Goal: Information Seeking & Learning: Find specific fact

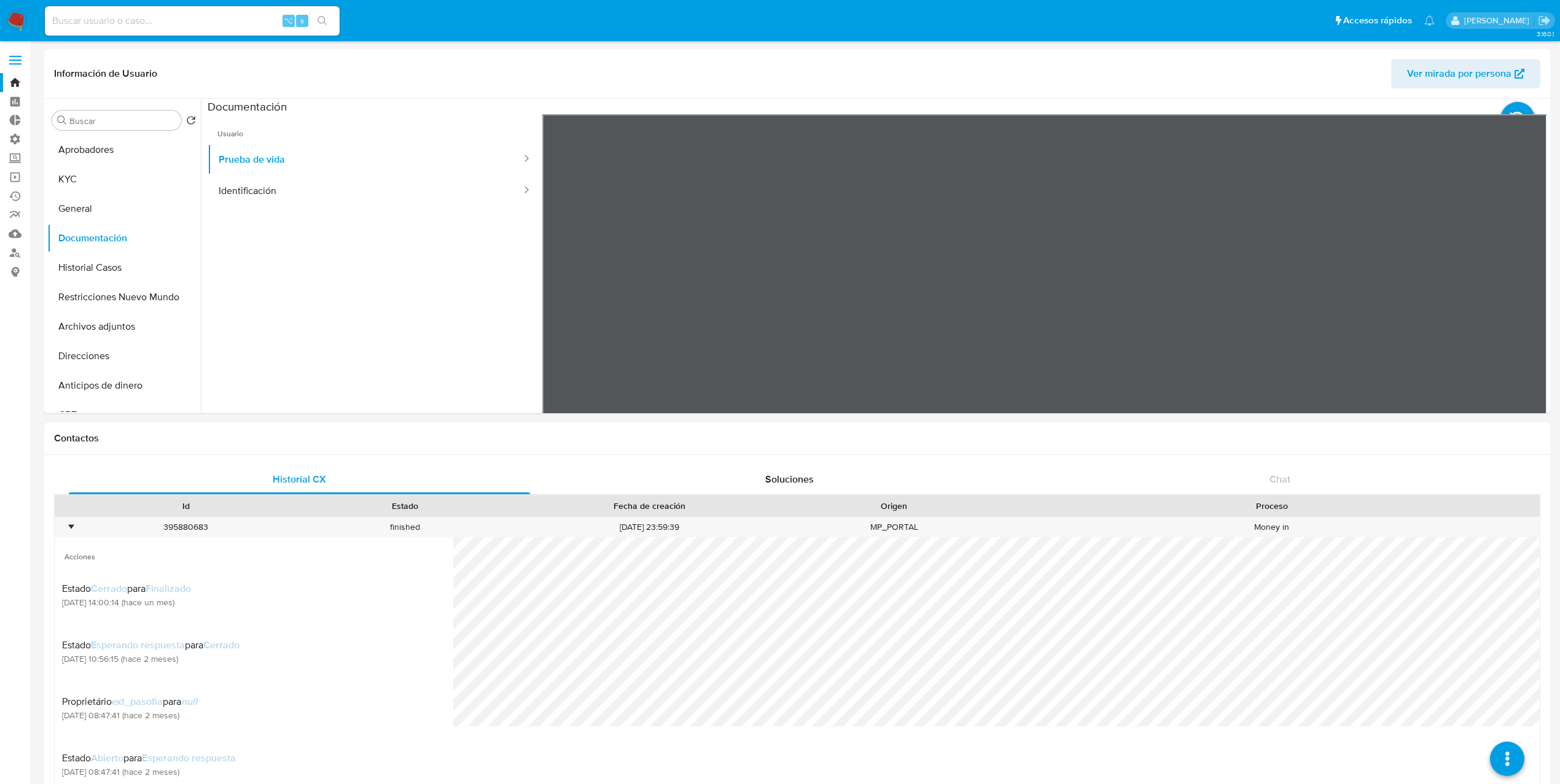
select select "10"
click at [76, 527] on div "395880683" at bounding box center [186, 527] width 219 height 21
click at [73, 530] on div "•" at bounding box center [65, 527] width 21 height 21
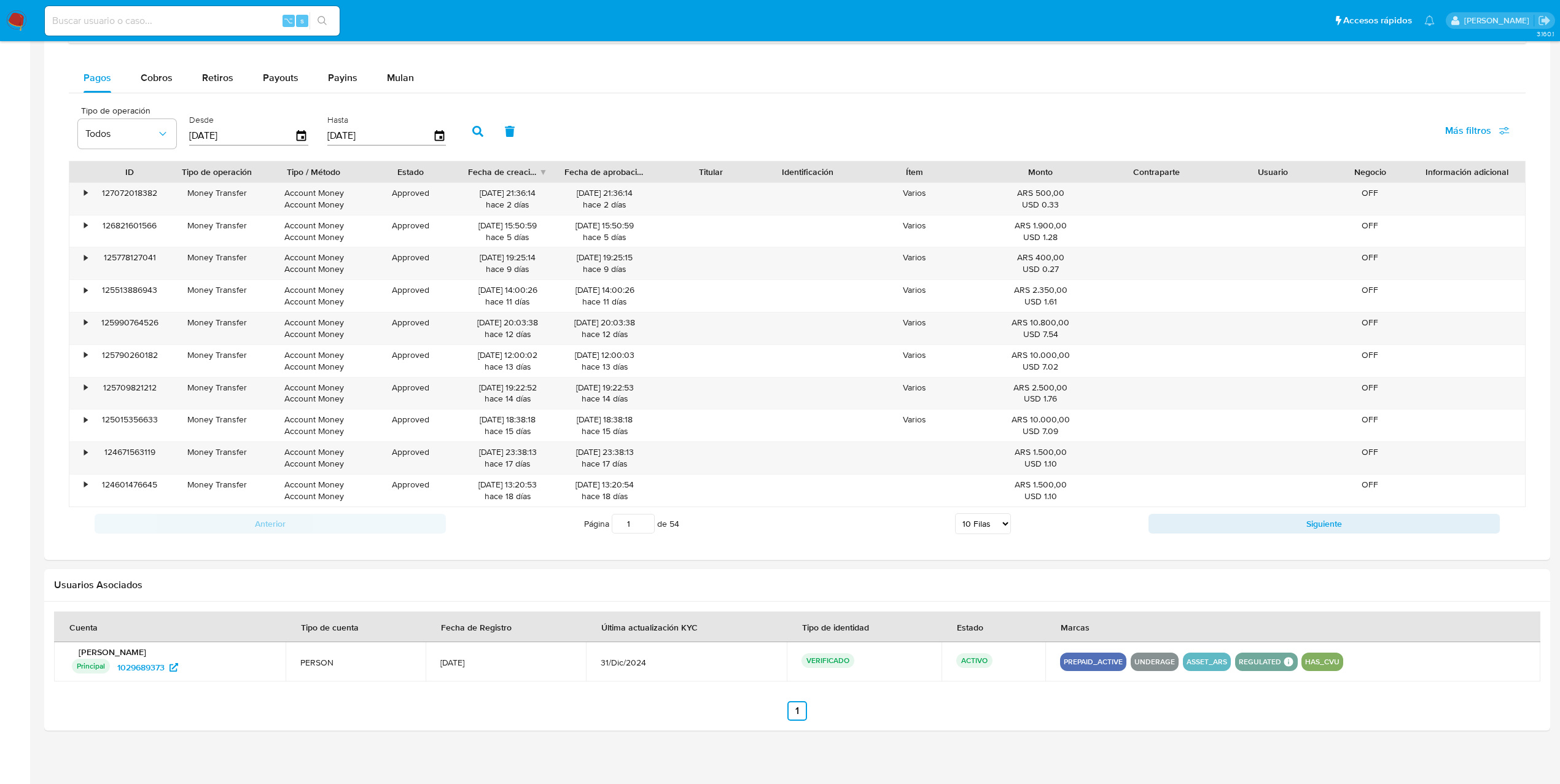
scroll to position [736, 0]
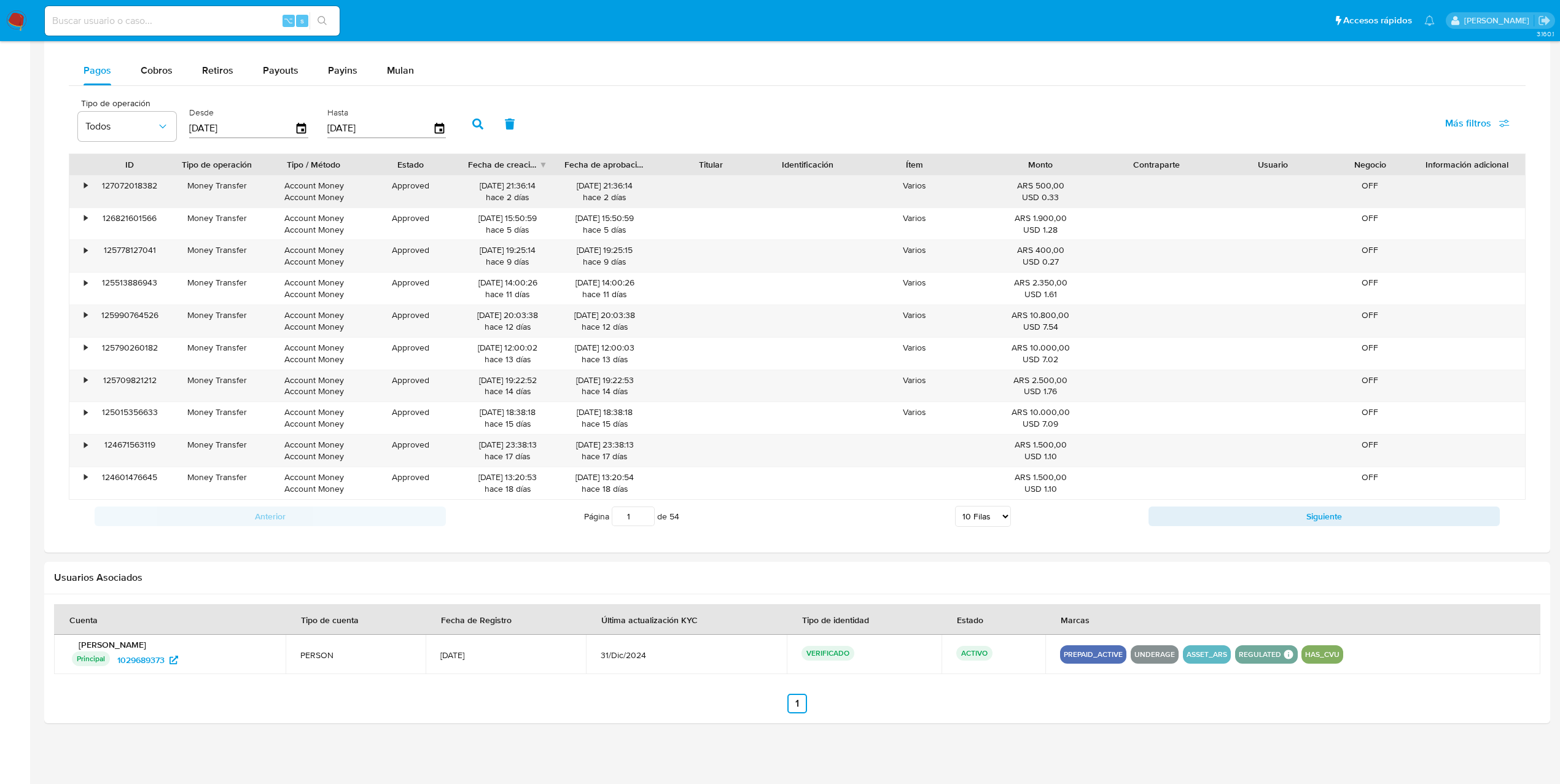
click at [88, 184] on div "•" at bounding box center [80, 191] width 21 height 32
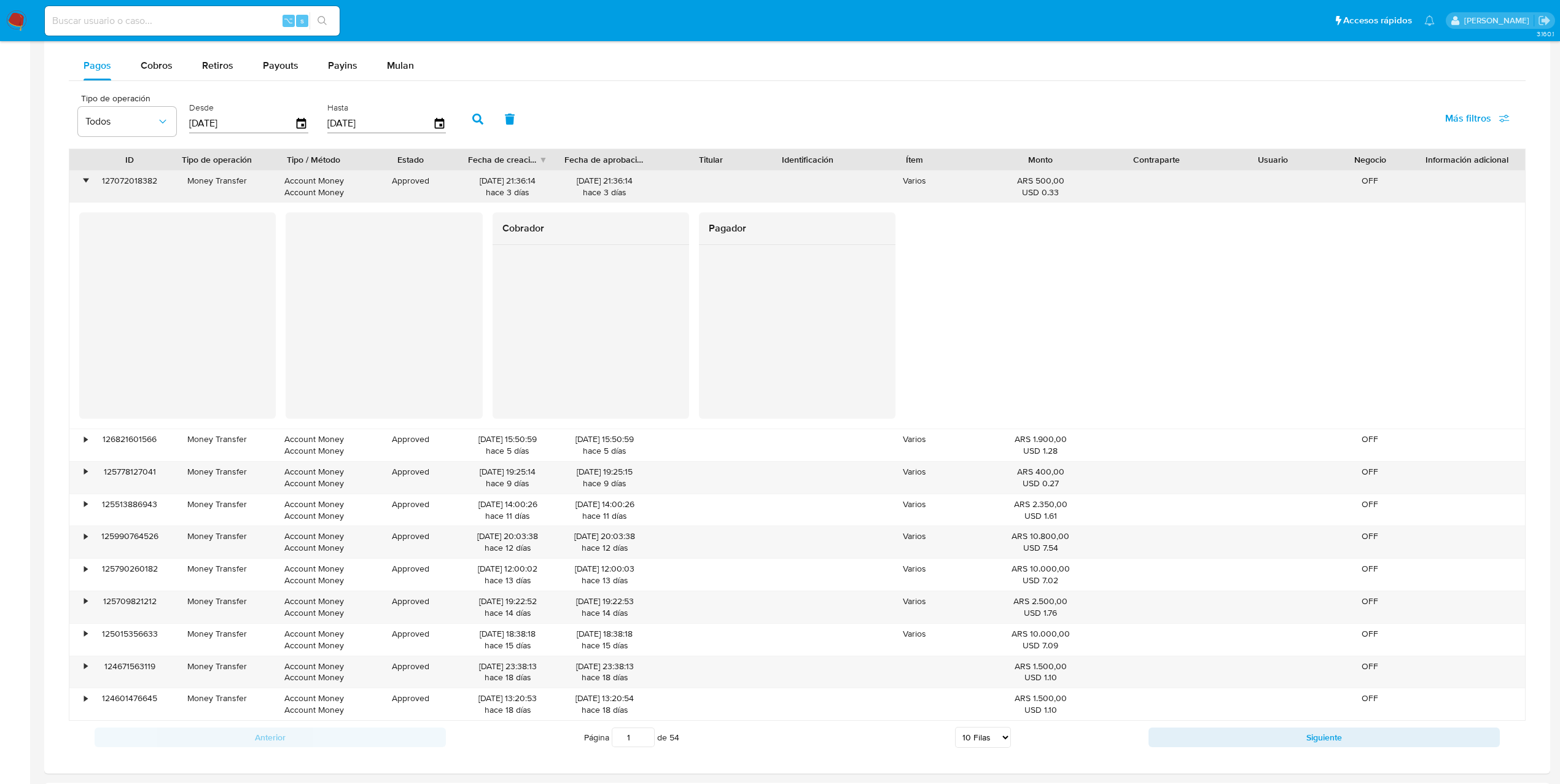
click at [86, 184] on div "•" at bounding box center [86, 181] width 3 height 12
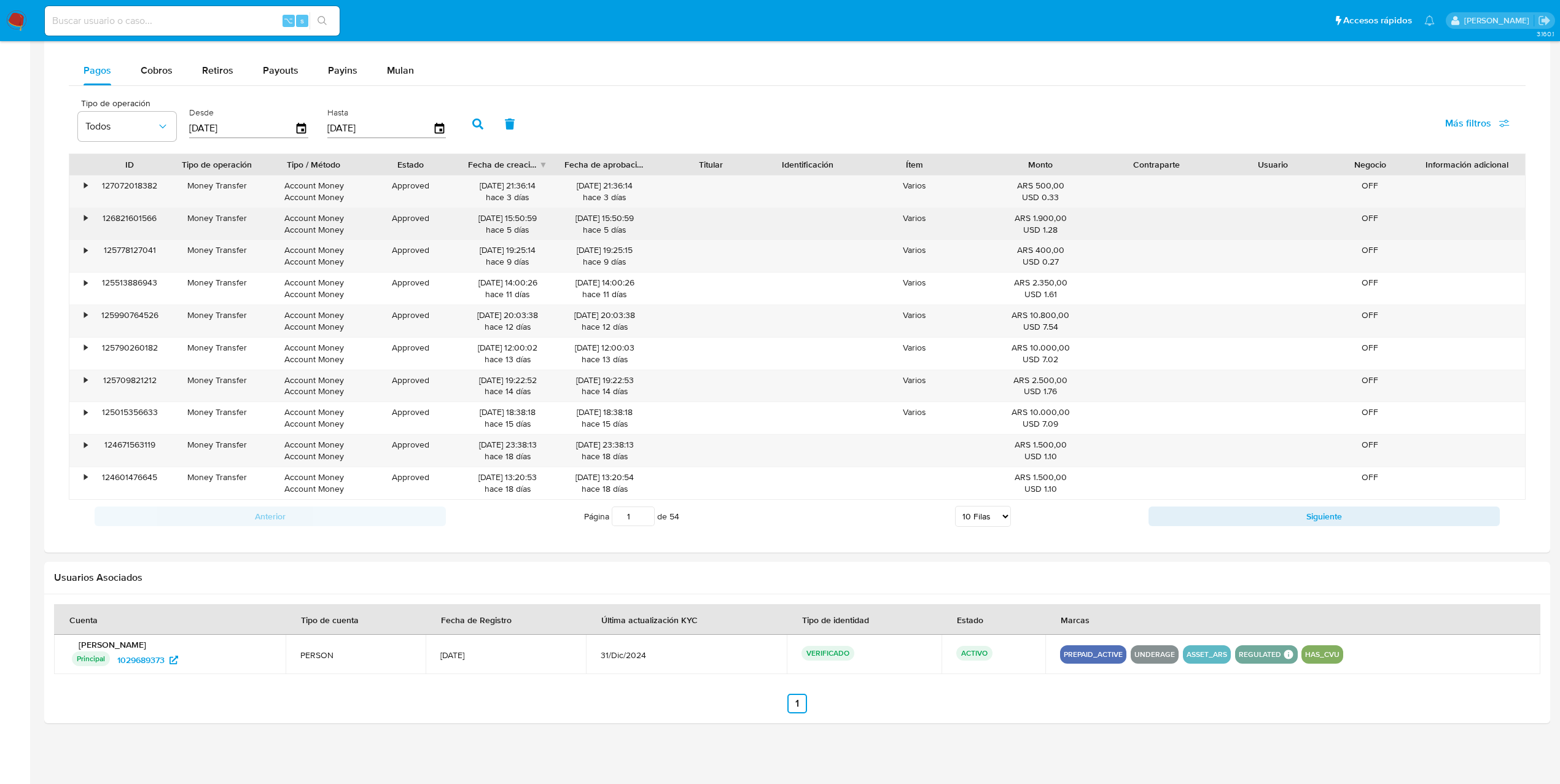
click at [86, 220] on div "•" at bounding box center [86, 218] width 3 height 12
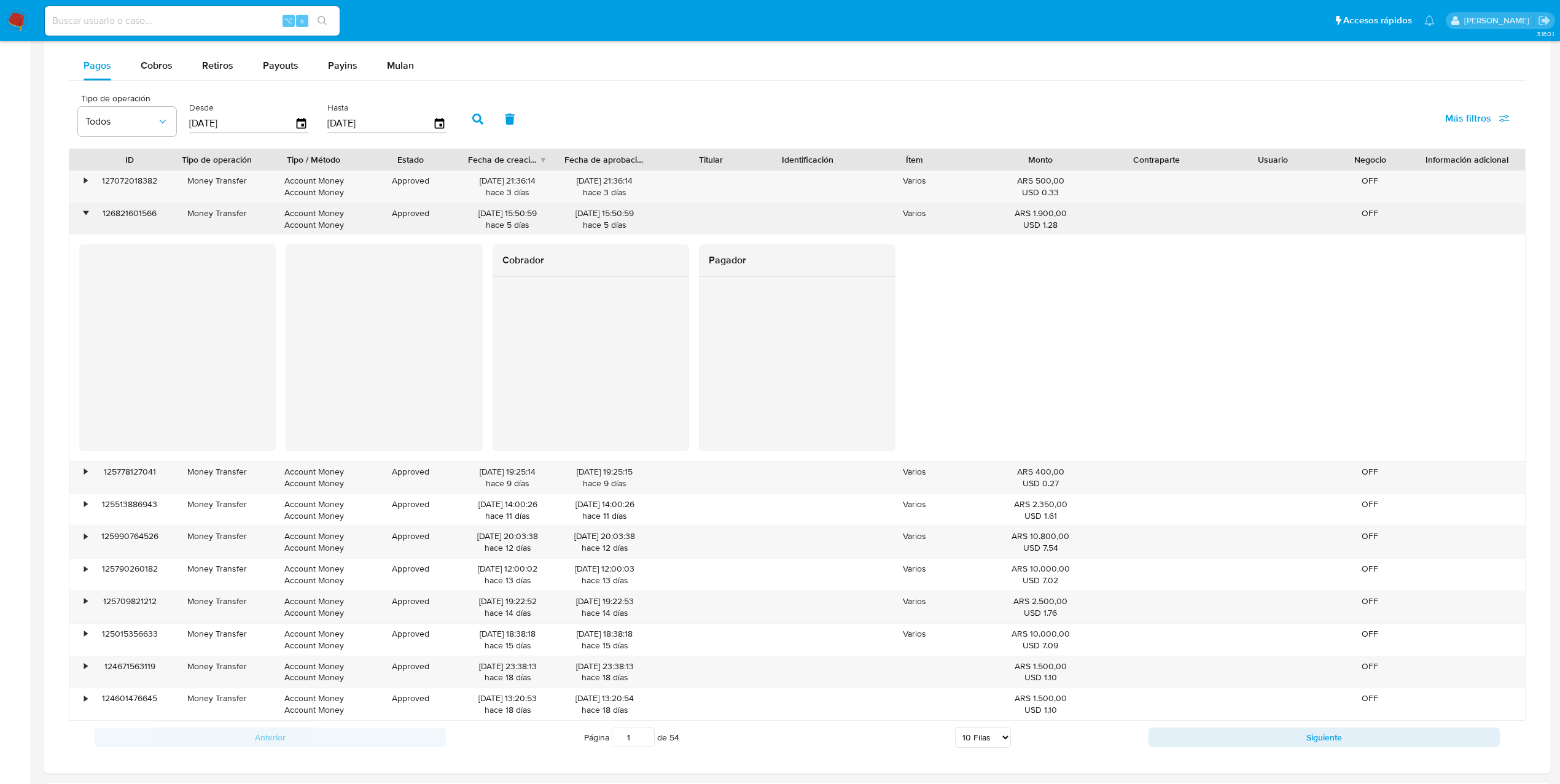
click at [86, 219] on div "•" at bounding box center [86, 214] width 3 height 12
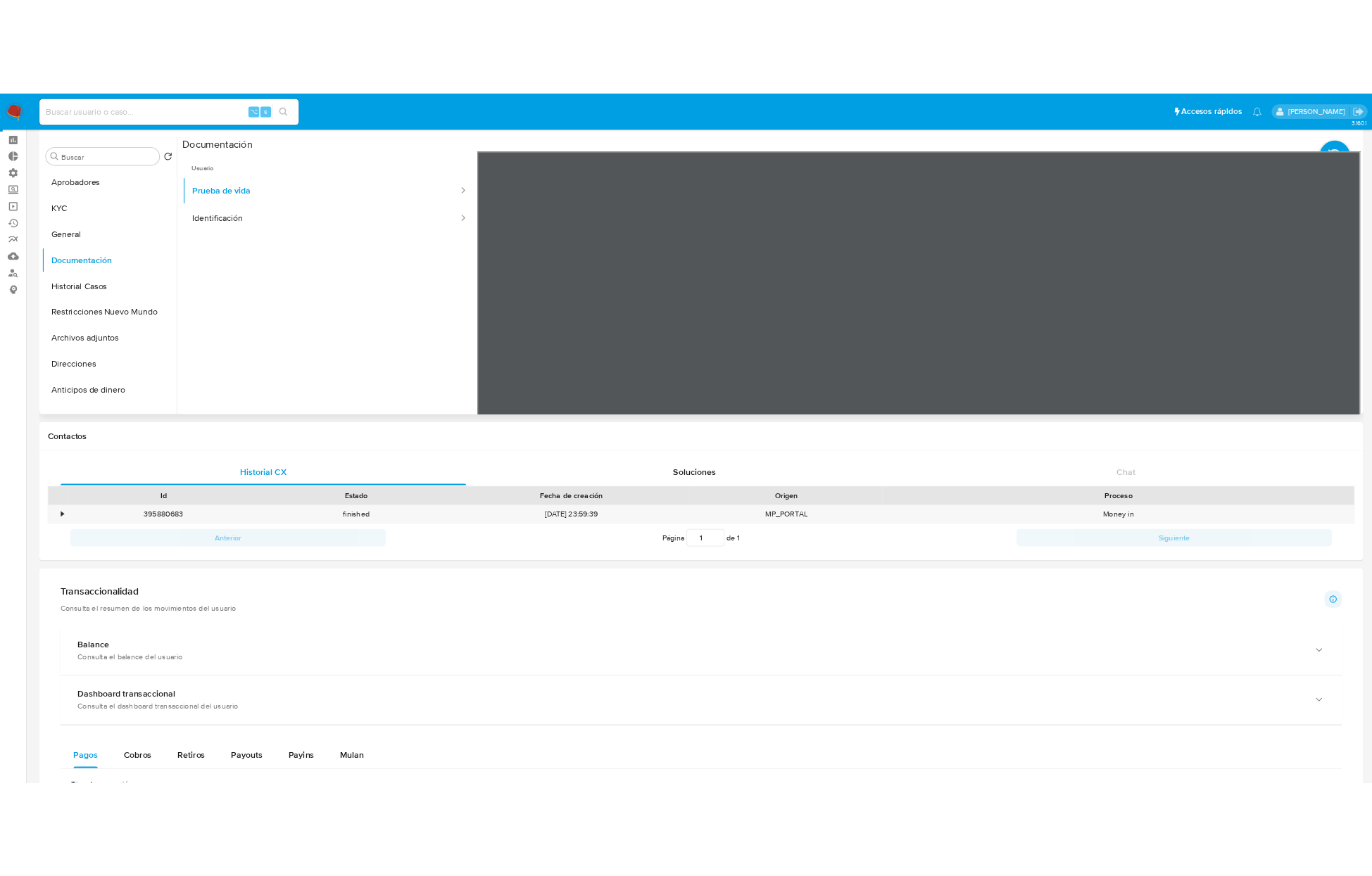
scroll to position [0, 0]
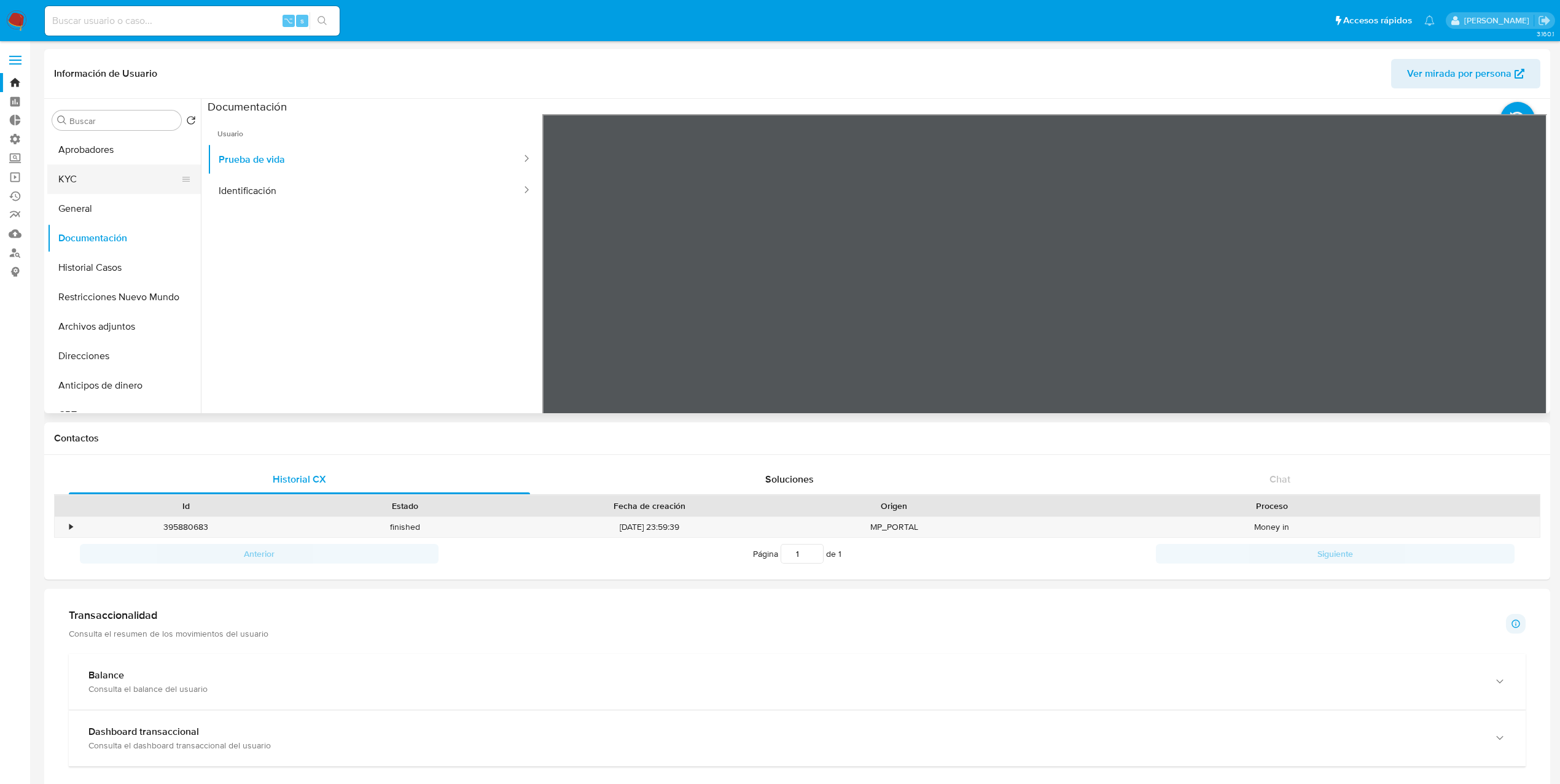
click at [104, 188] on button "KYC" at bounding box center [119, 179] width 144 height 29
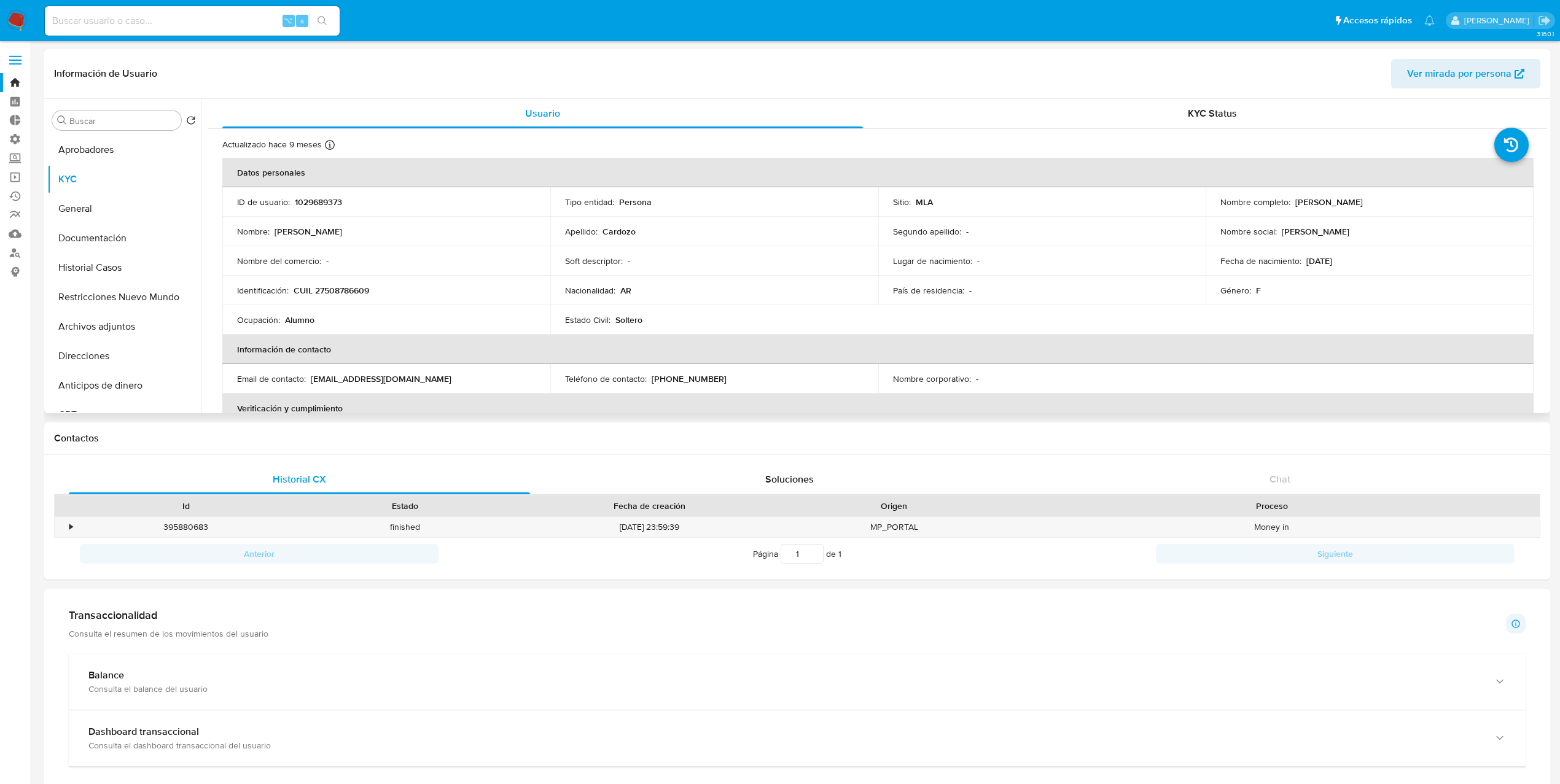
click at [1290, 204] on div "Nombre completo : [PERSON_NAME]" at bounding box center [1370, 202] width 299 height 11
click at [93, 210] on button "General" at bounding box center [119, 209] width 144 height 29
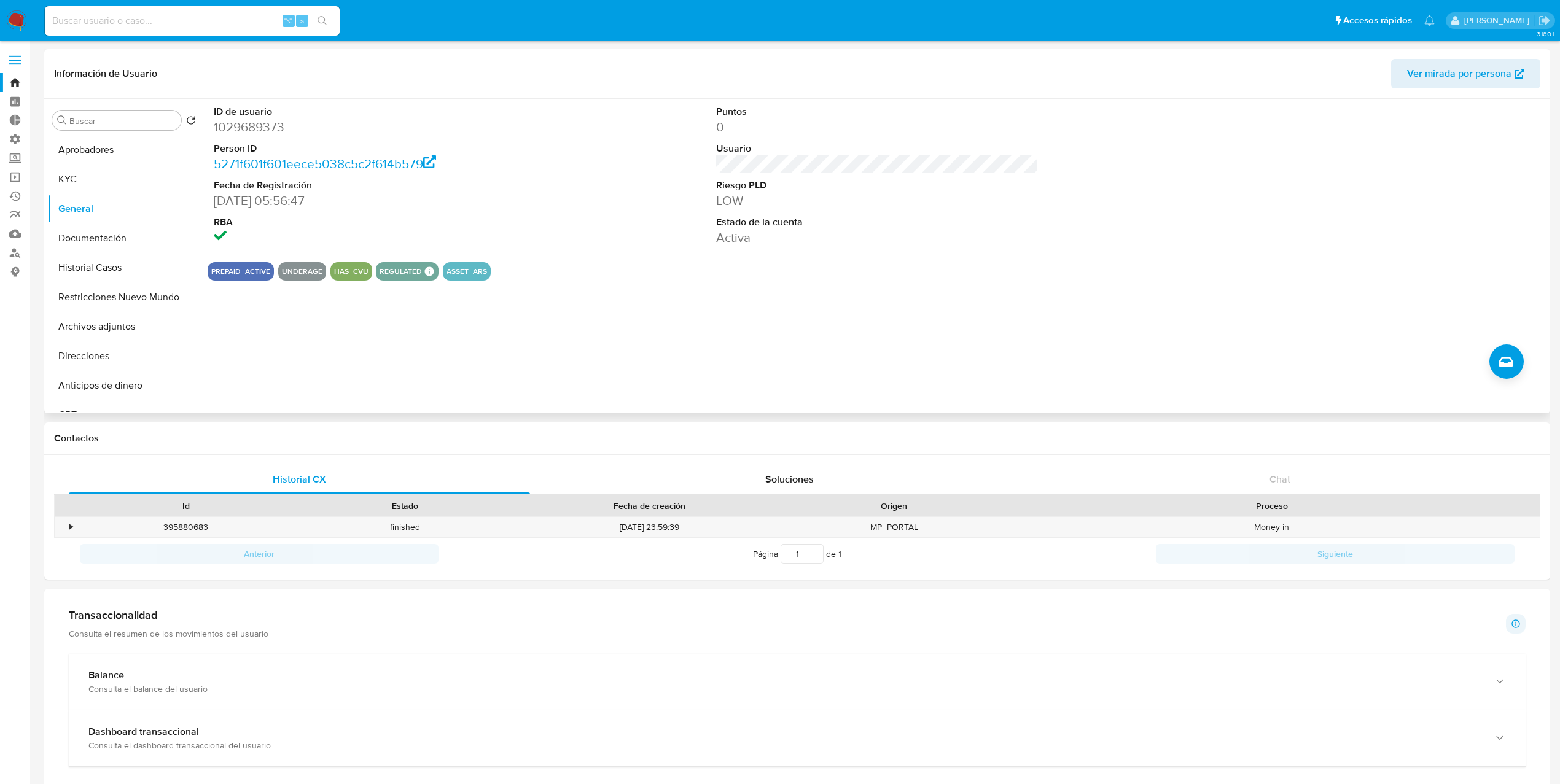
click at [759, 175] on dl "Puntos 0 Usuario Riesgo PLD LOW Estado de la cuenta Activa" at bounding box center [878, 175] width 323 height 141
click at [75, 181] on button "KYC" at bounding box center [119, 179] width 144 height 29
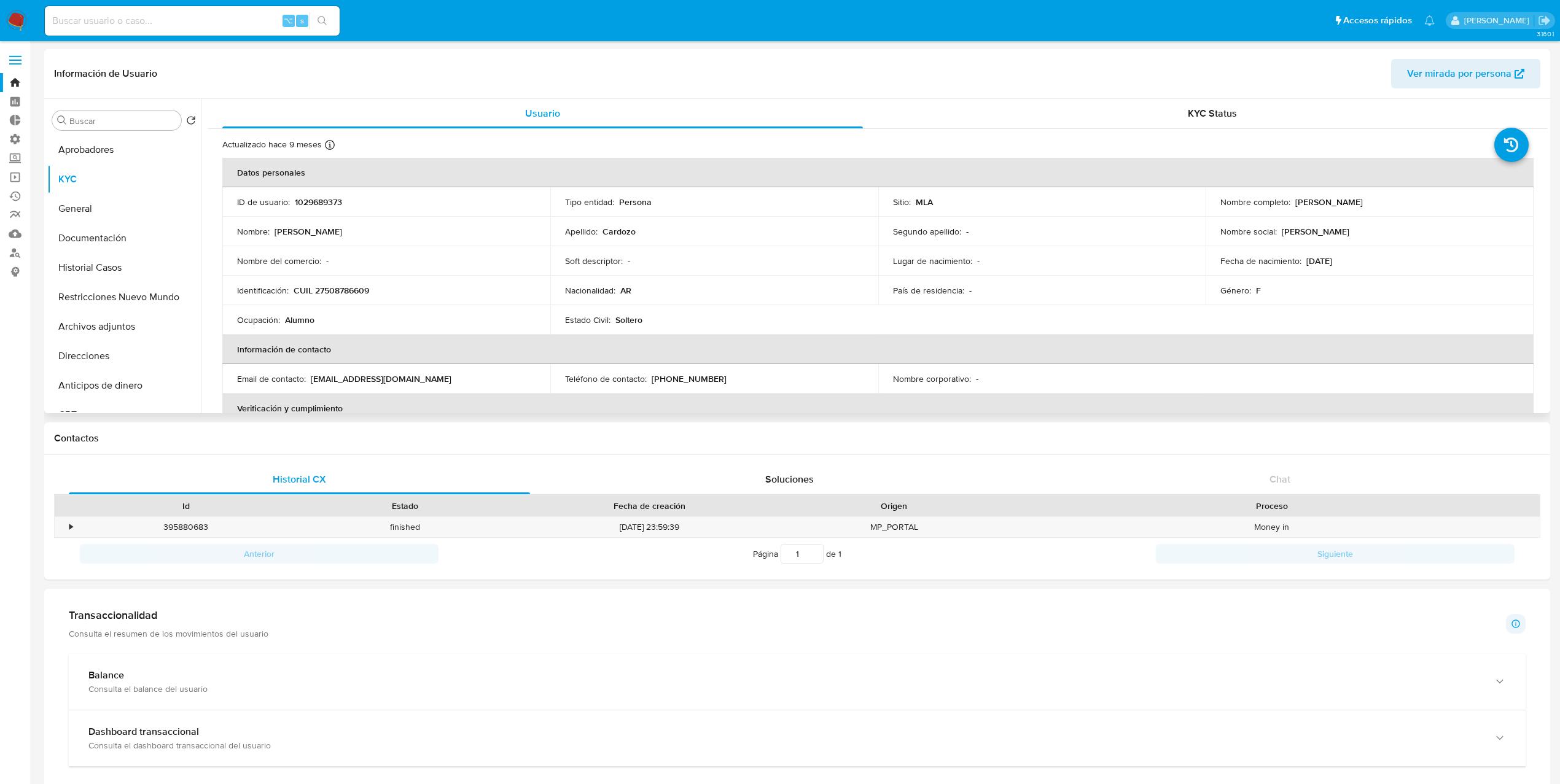
click at [1327, 205] on p "[PERSON_NAME]" at bounding box center [1329, 202] width 68 height 11
click at [1436, 199] on div "Nombre completo : [PERSON_NAME]" at bounding box center [1370, 202] width 299 height 11
drag, startPoint x: 1411, startPoint y: 199, endPoint x: 1289, endPoint y: 203, distance: 122.1
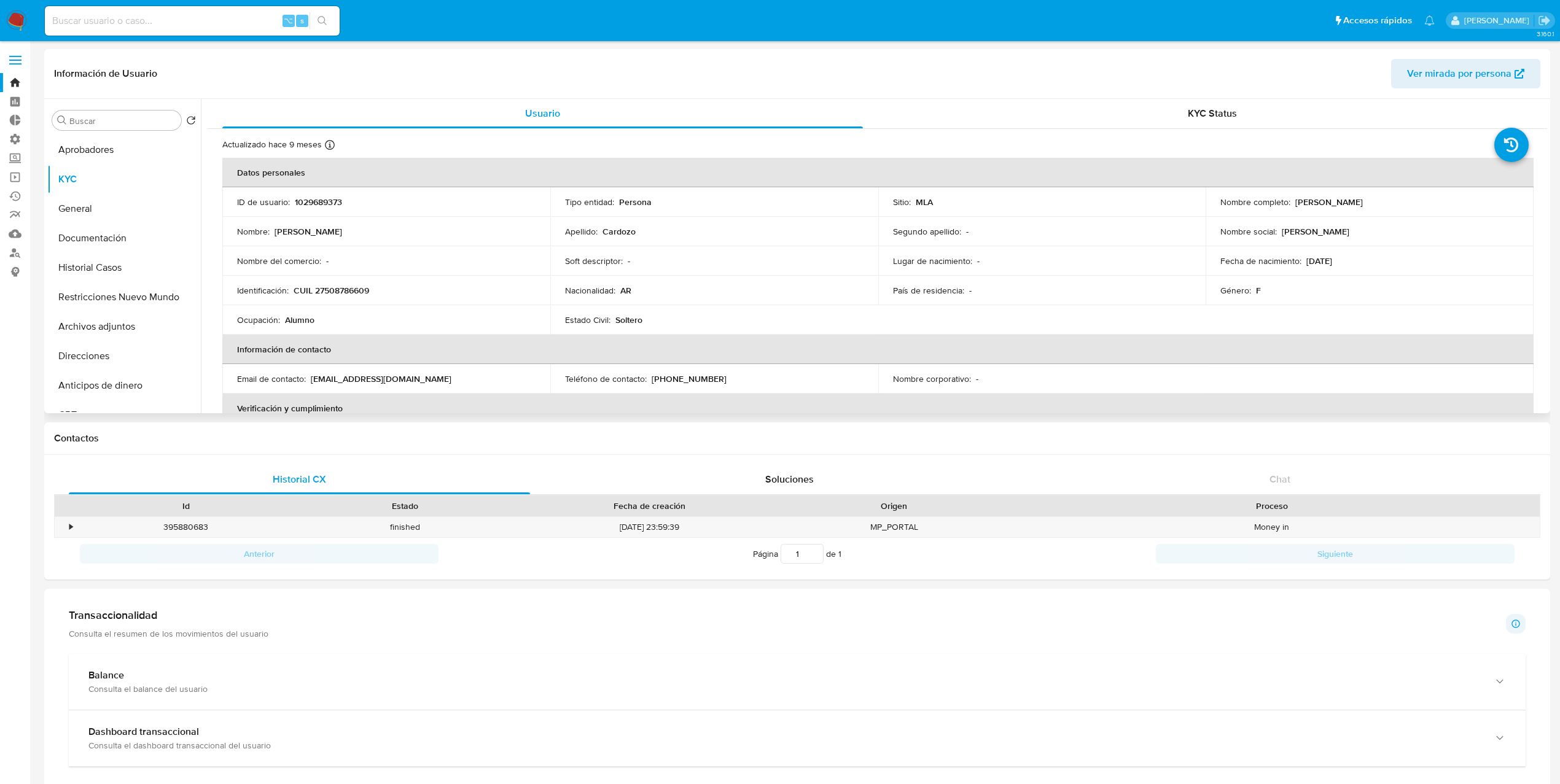
click at [1289, 203] on div "Nombre completo : [PERSON_NAME]" at bounding box center [1370, 202] width 299 height 11
copy div "[PERSON_NAME]"
click at [995, 127] on div "KYC Status" at bounding box center [1212, 114] width 640 height 29
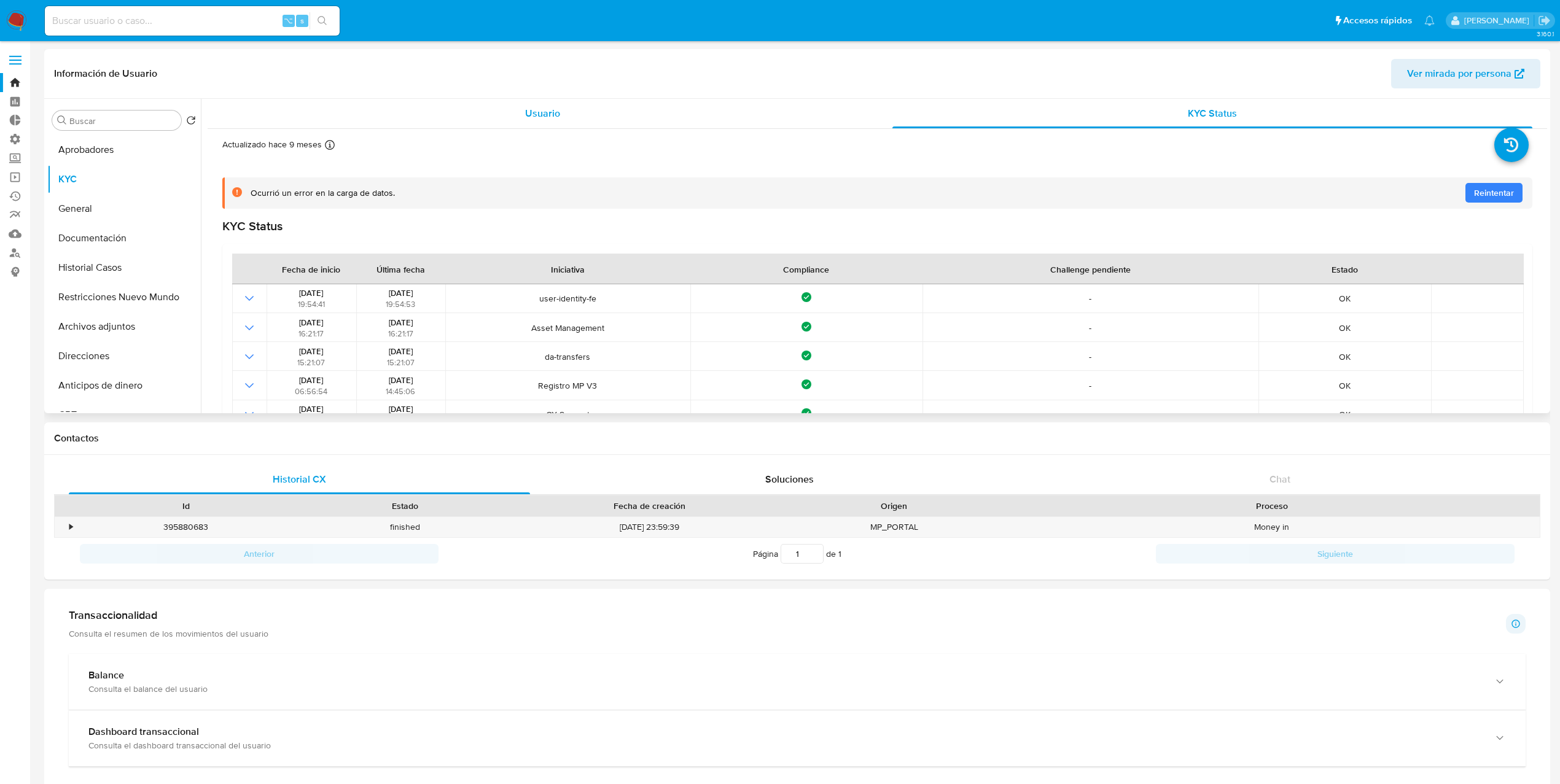
click at [534, 122] on div "Usuario" at bounding box center [543, 114] width 640 height 29
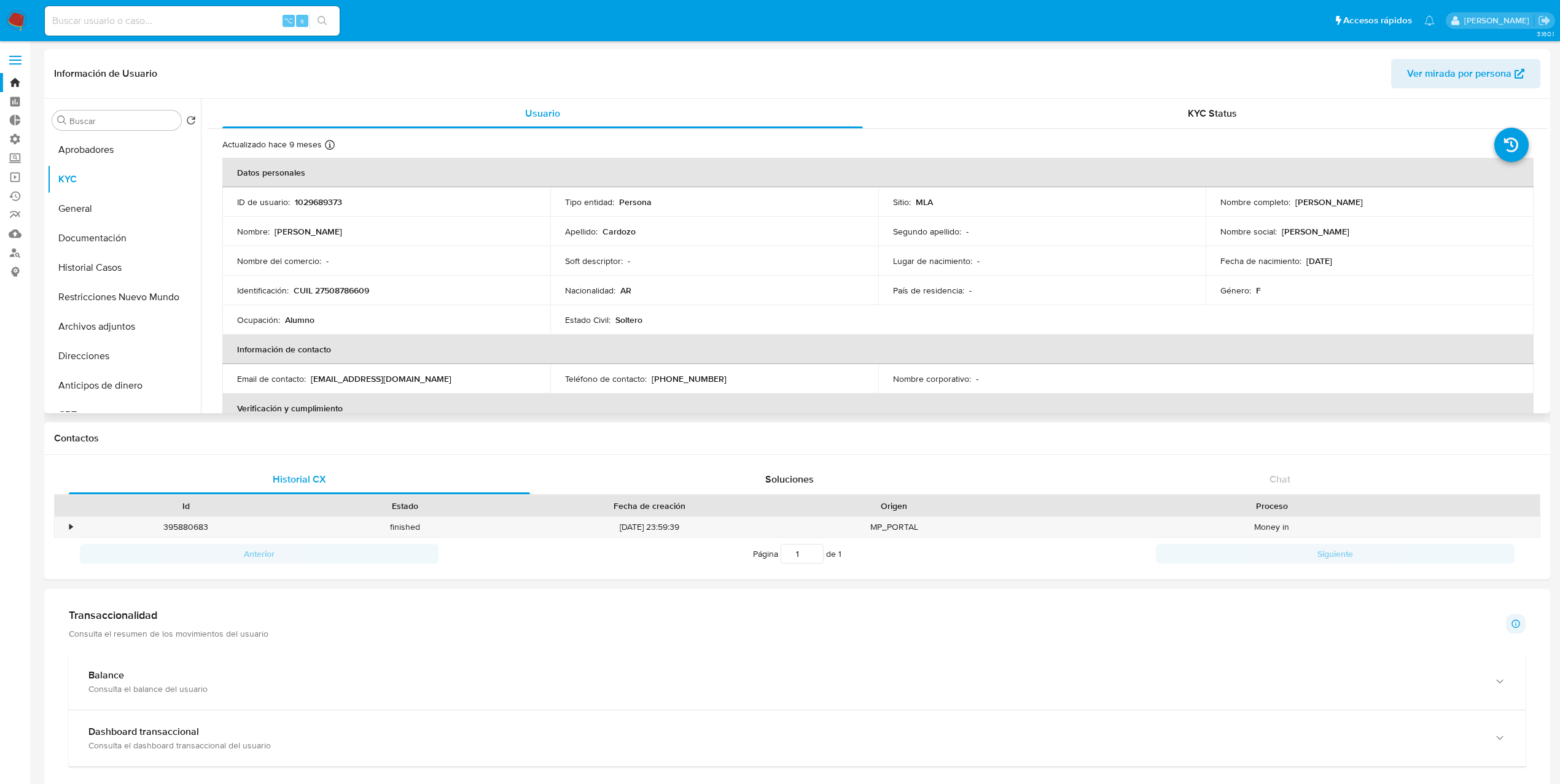
drag, startPoint x: 1367, startPoint y: 259, endPoint x: 1348, endPoint y: 269, distance: 21.5
click at [1301, 262] on div "Fecha de nacimiento : [DEMOGRAPHIC_DATA]" at bounding box center [1370, 260] width 299 height 11
copy div "[DATE]"
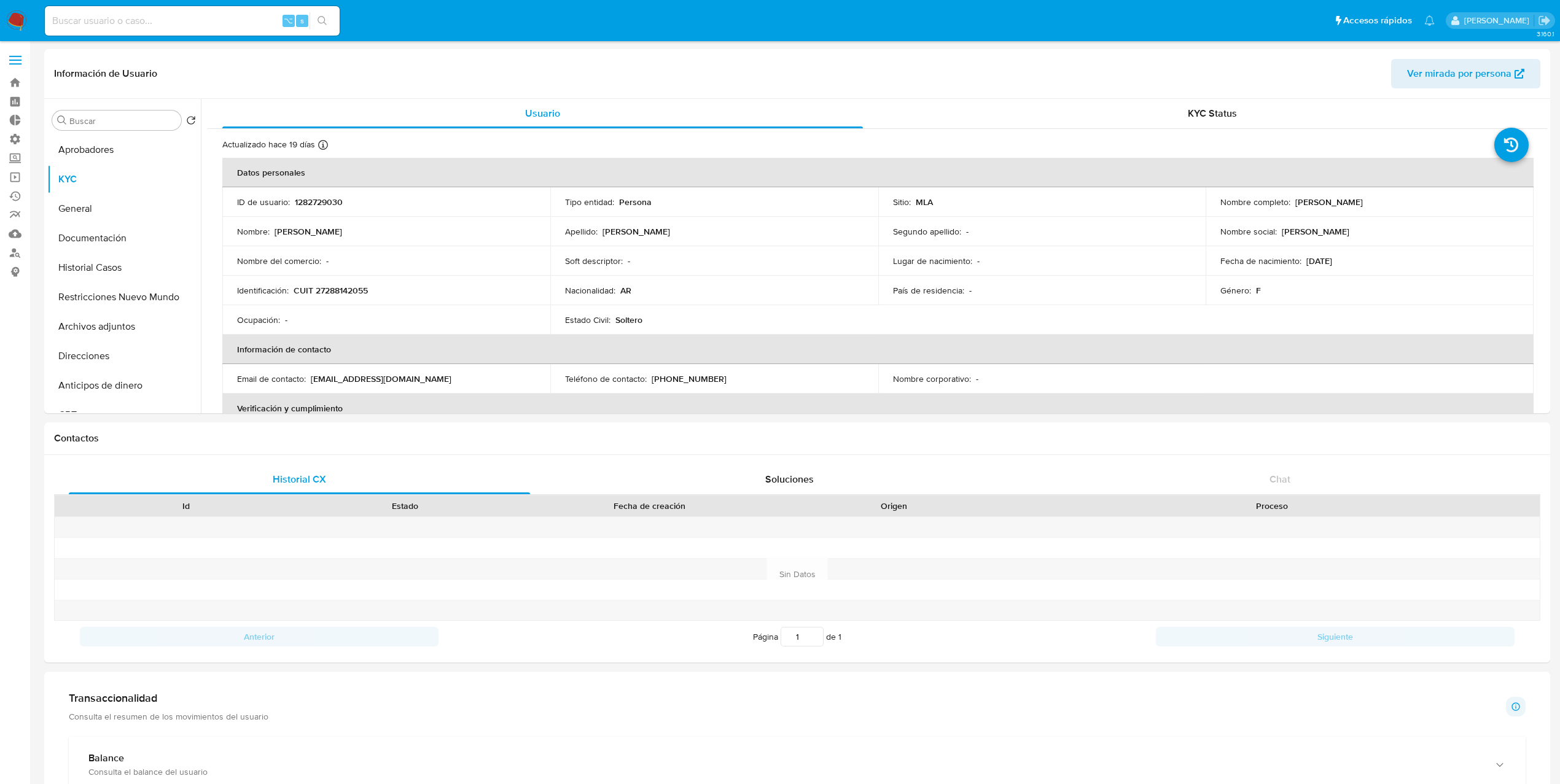
select select "10"
click at [295, 295] on p "CUIT 27288142055" at bounding box center [330, 290] width 74 height 11
click at [1357, 262] on div "Fecha de nacimiento : 29/03/1981" at bounding box center [1370, 260] width 299 height 11
click at [104, 229] on button "Documentación" at bounding box center [119, 238] width 144 height 29
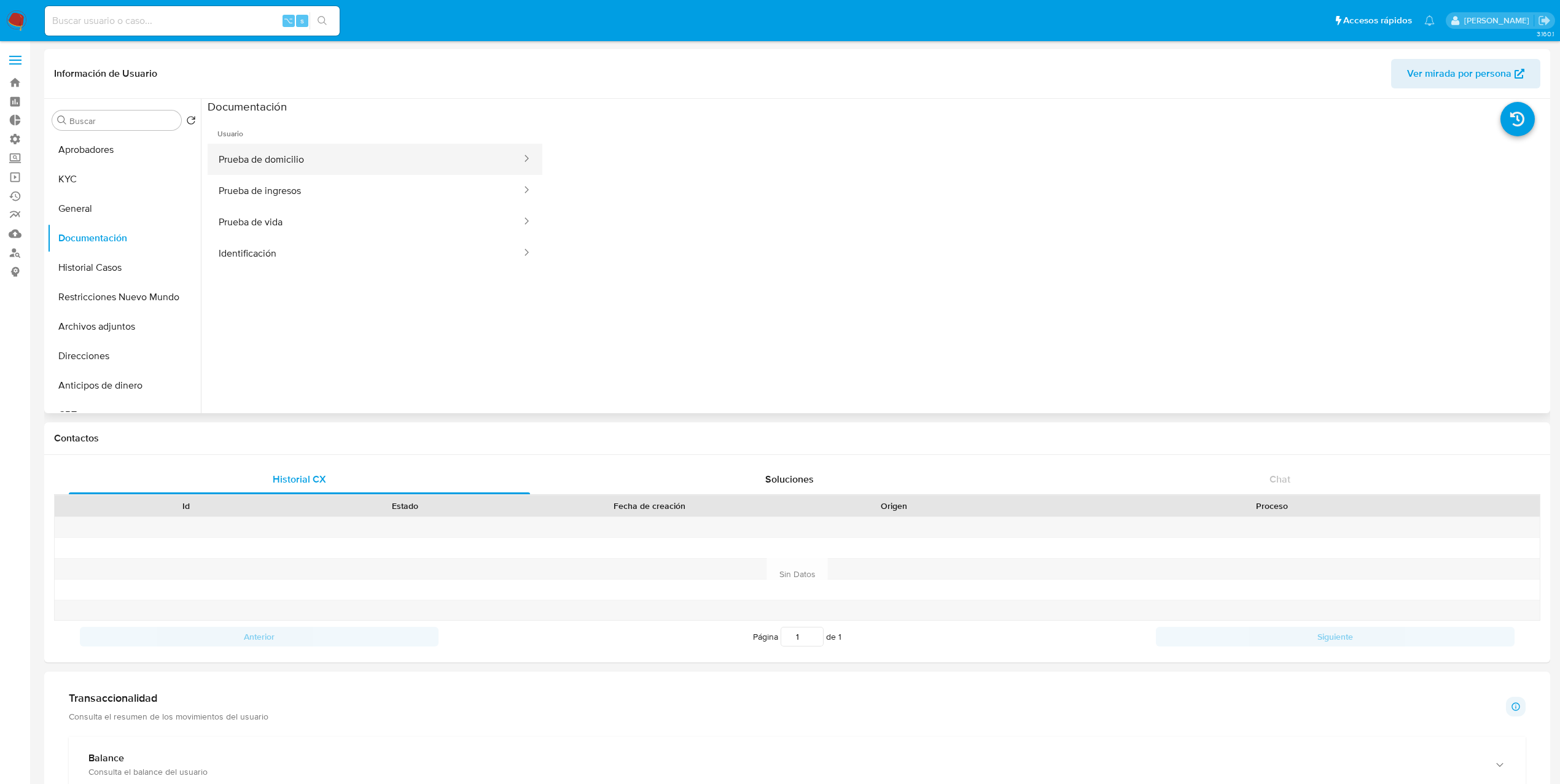
click at [312, 167] on button "Prueba de domicilio" at bounding box center [366, 159] width 315 height 32
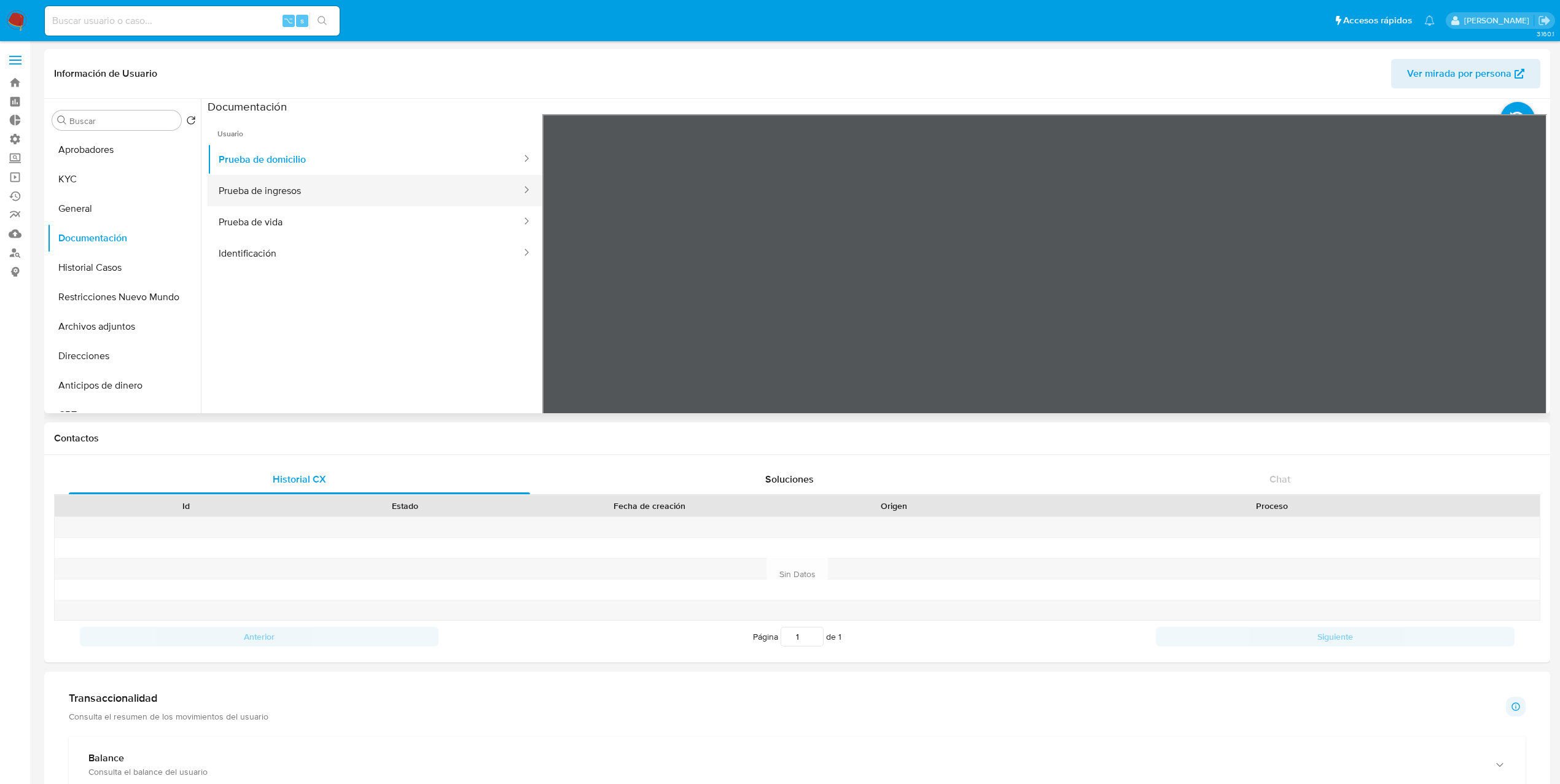
click at [310, 190] on button "Prueba de ingresos" at bounding box center [366, 190] width 315 height 32
click at [319, 232] on button "Prueba de vida" at bounding box center [366, 222] width 315 height 32
click at [1114, 88] on div "Información de Usuario Ver mirada por persona Buscar Volver al orden por defect…" at bounding box center [797, 230] width 1506 height 364
click at [71, 188] on button "KYC" at bounding box center [119, 179] width 144 height 29
